Goal: Task Accomplishment & Management: Use online tool/utility

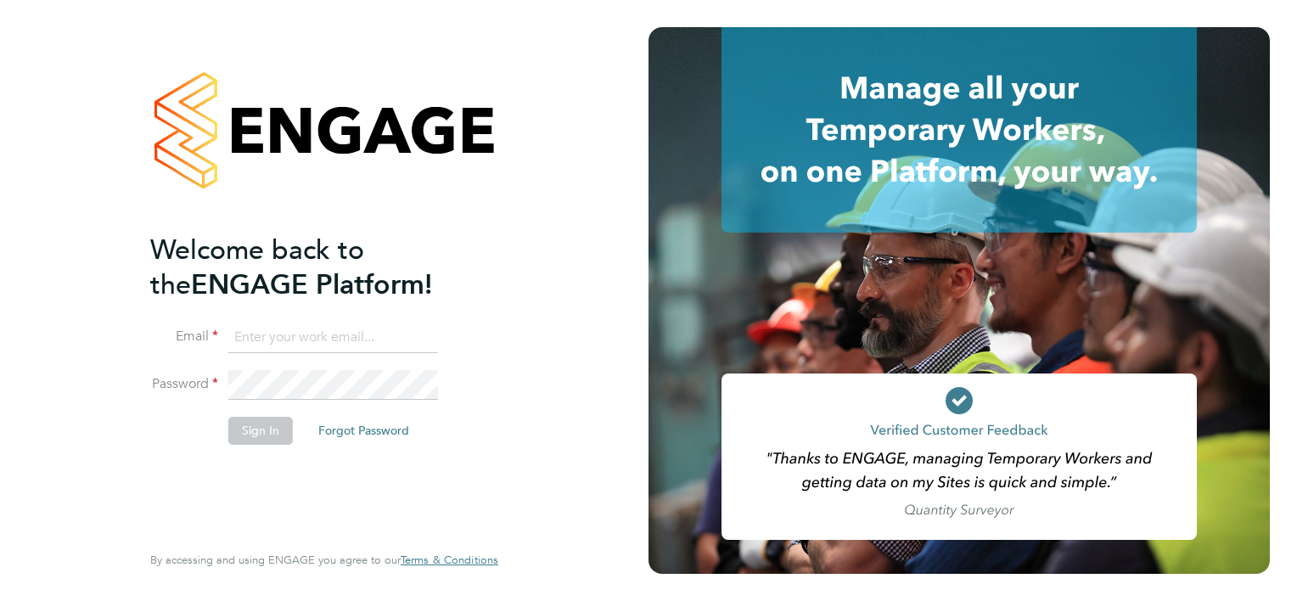
type input "[PERSON_NAME][EMAIL_ADDRESS][DOMAIN_NAME]"
click at [260, 434] on button "Sign In" at bounding box center [260, 430] width 65 height 27
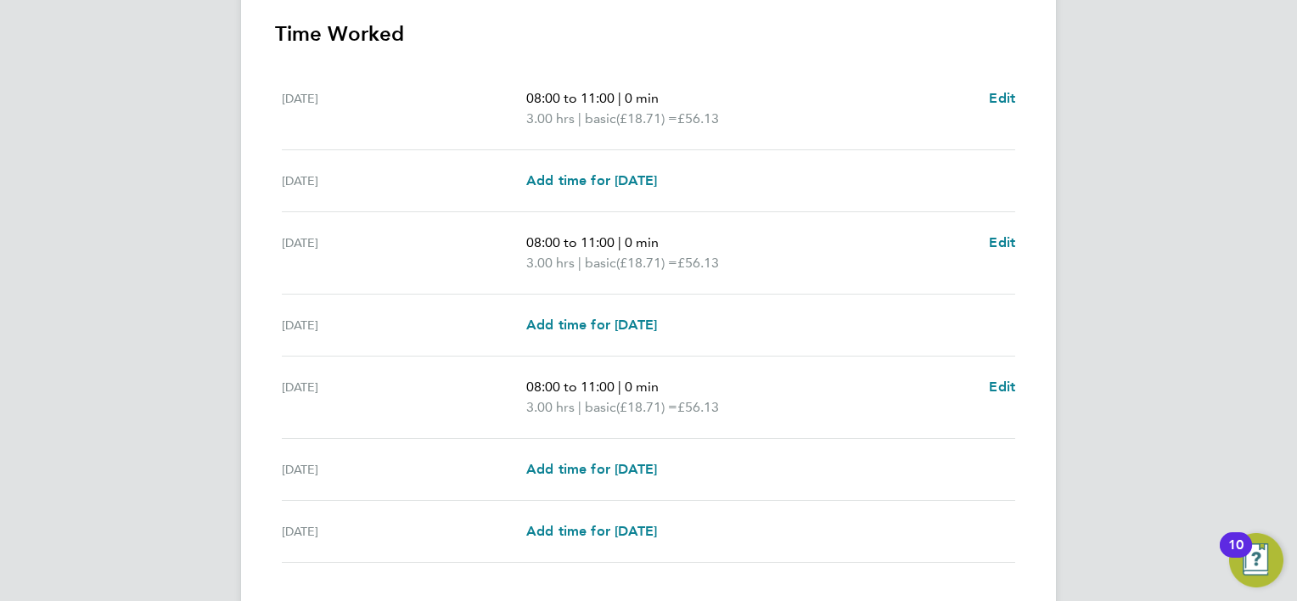
scroll to position [596, 0]
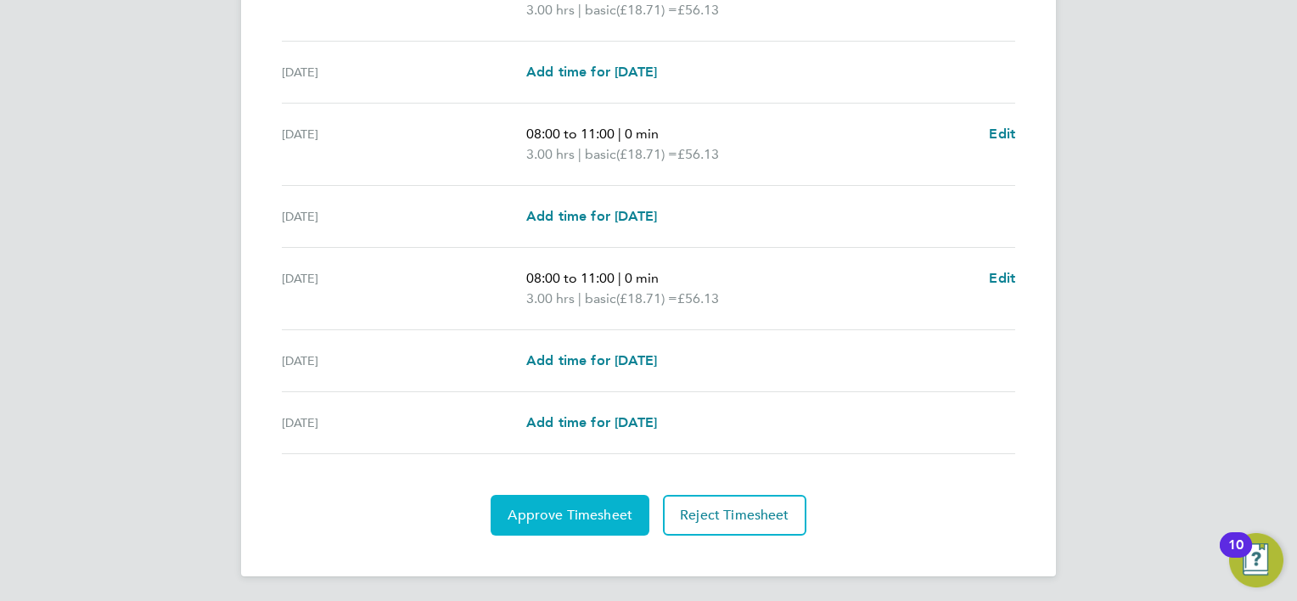
click at [577, 517] on span "Approve Timesheet" at bounding box center [570, 515] width 125 height 17
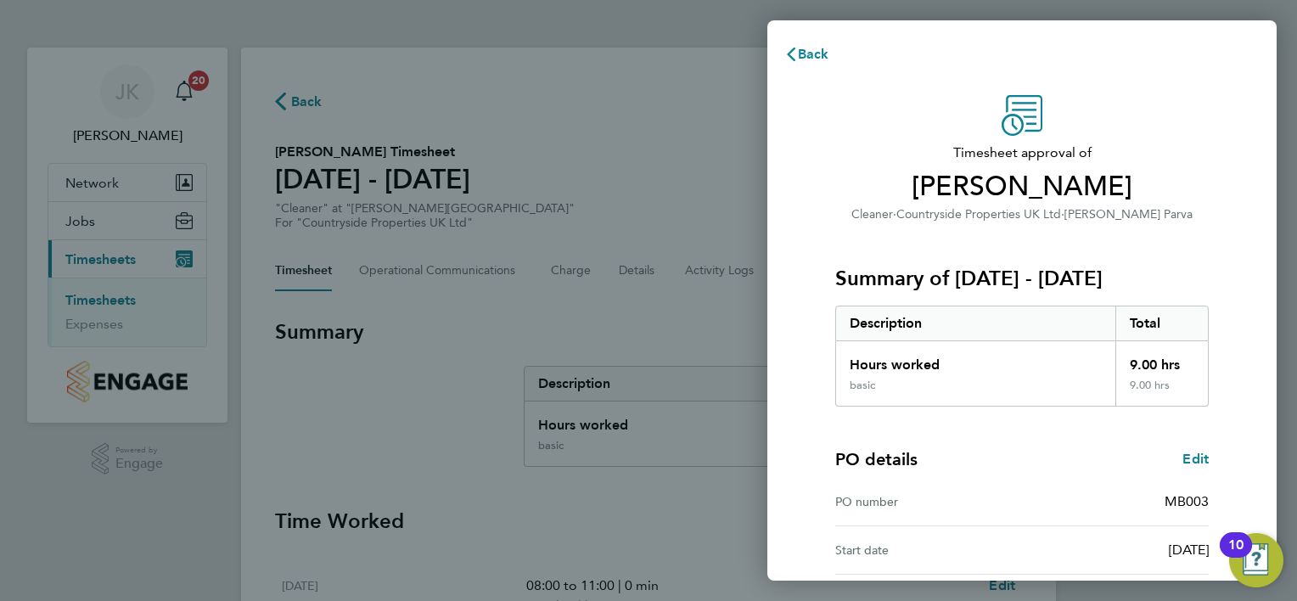
scroll to position [163, 0]
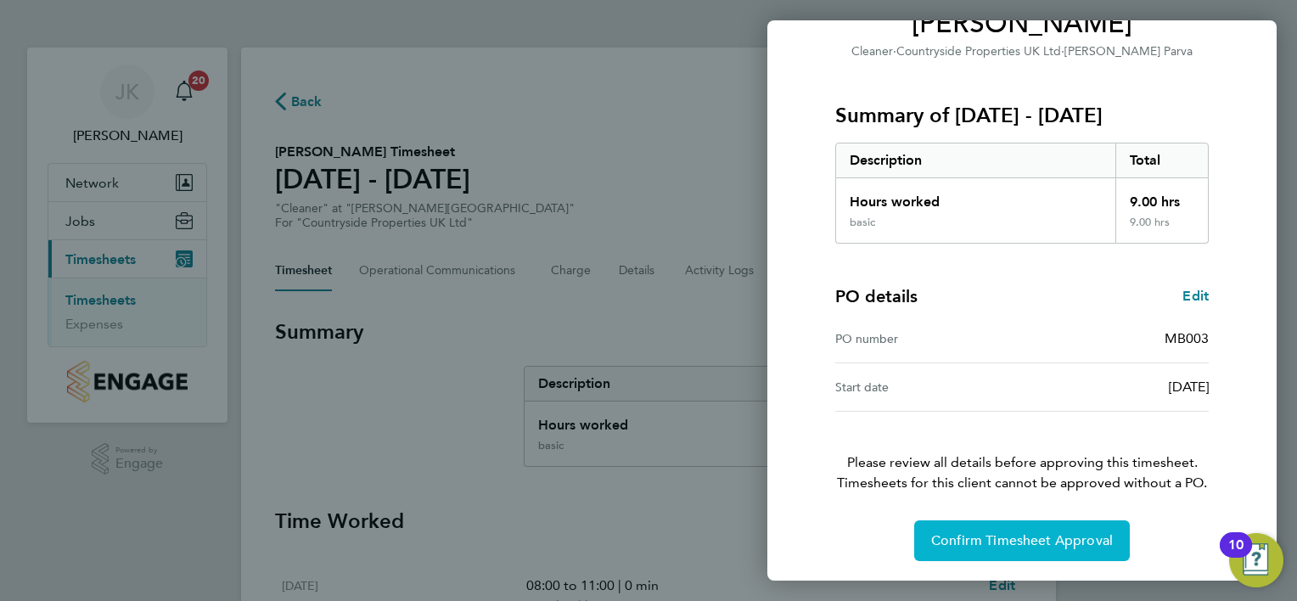
click at [961, 542] on span "Confirm Timesheet Approval" at bounding box center [1022, 540] width 182 height 17
